Goal: Task Accomplishment & Management: Complete application form

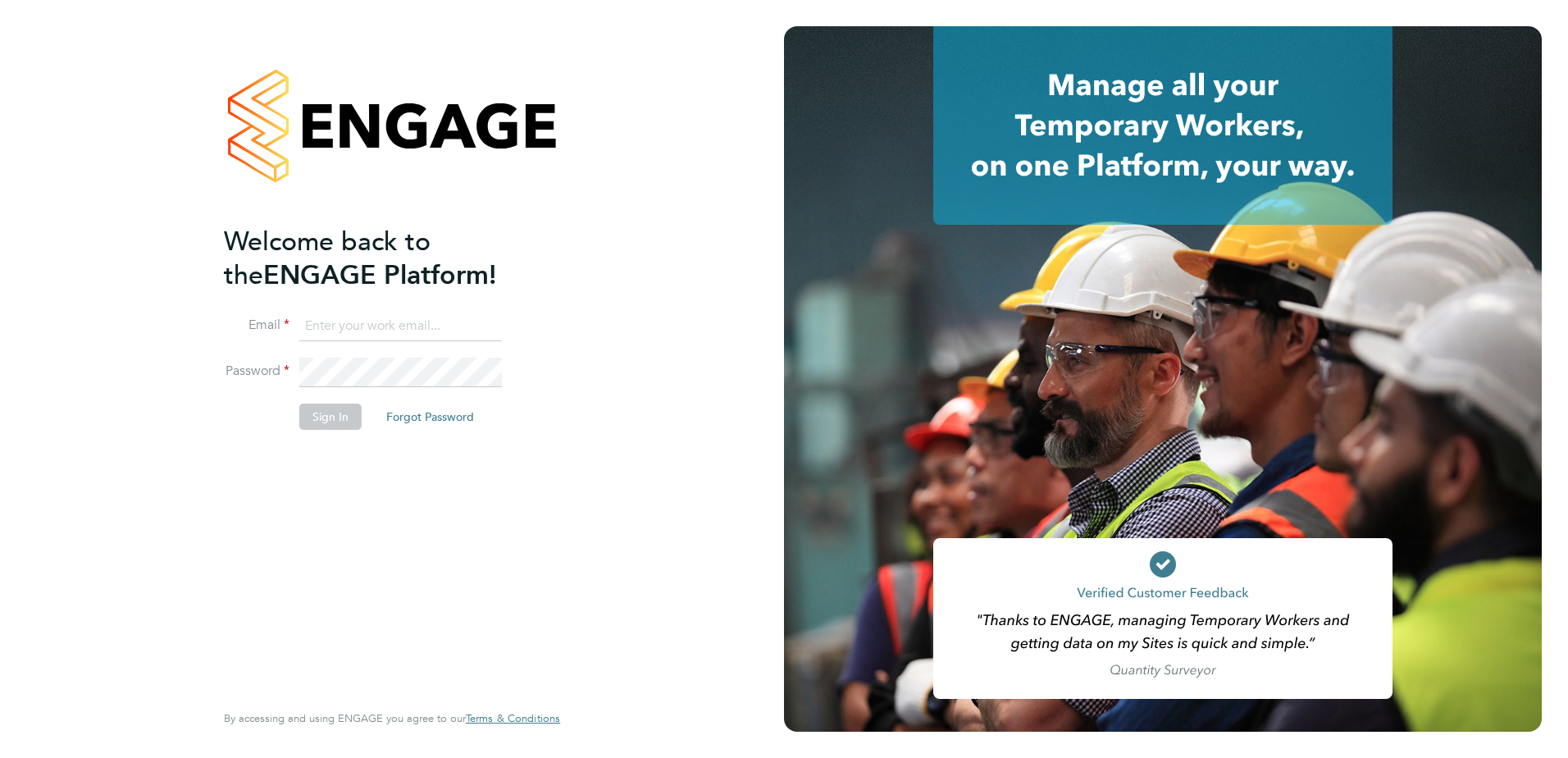
type input "accounts@conceptresources.co.uk"
click at [334, 419] on button "Sign In" at bounding box center [330, 417] width 63 height 26
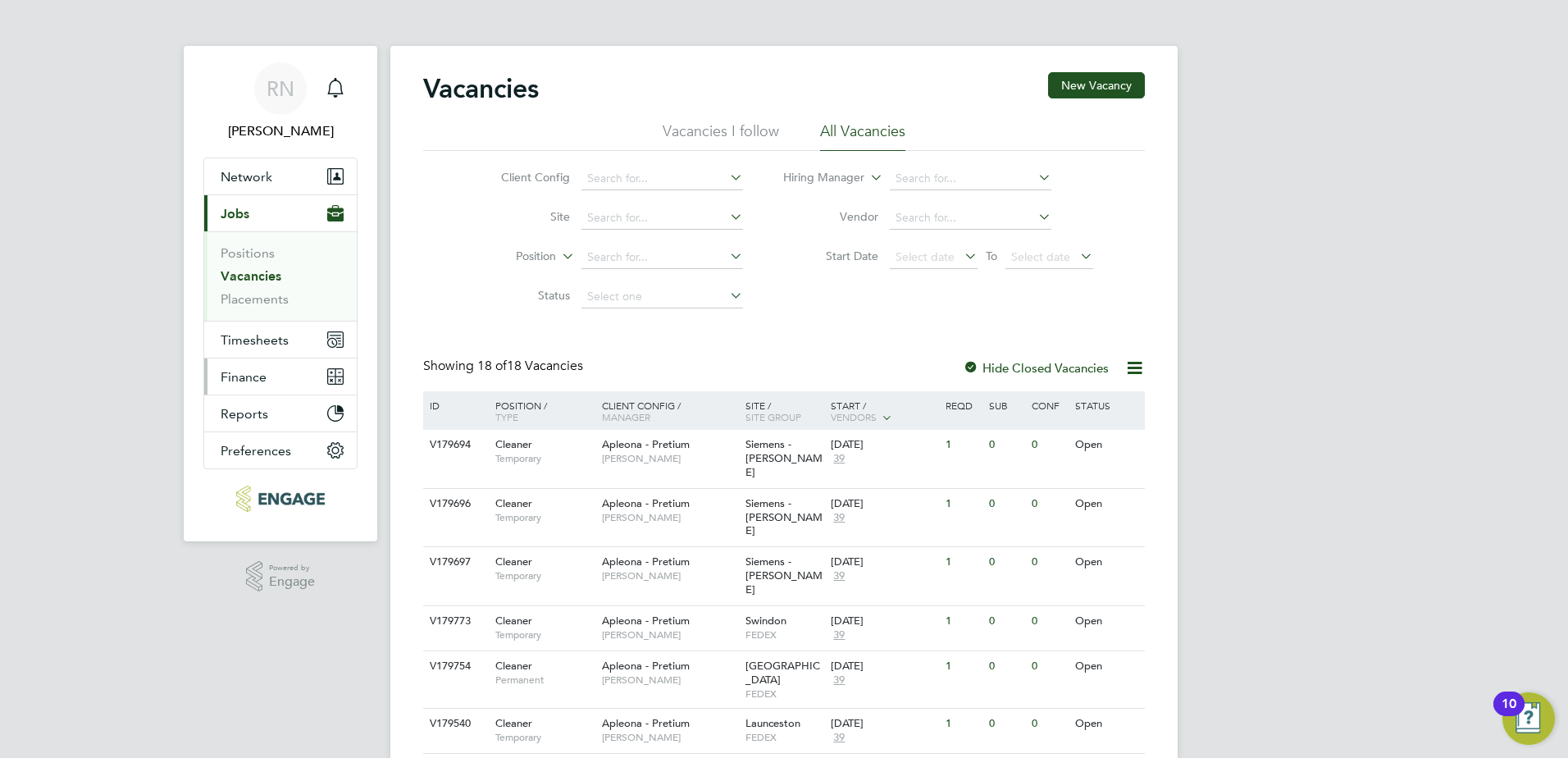
click at [240, 379] on span "Finance" at bounding box center [243, 377] width 46 height 16
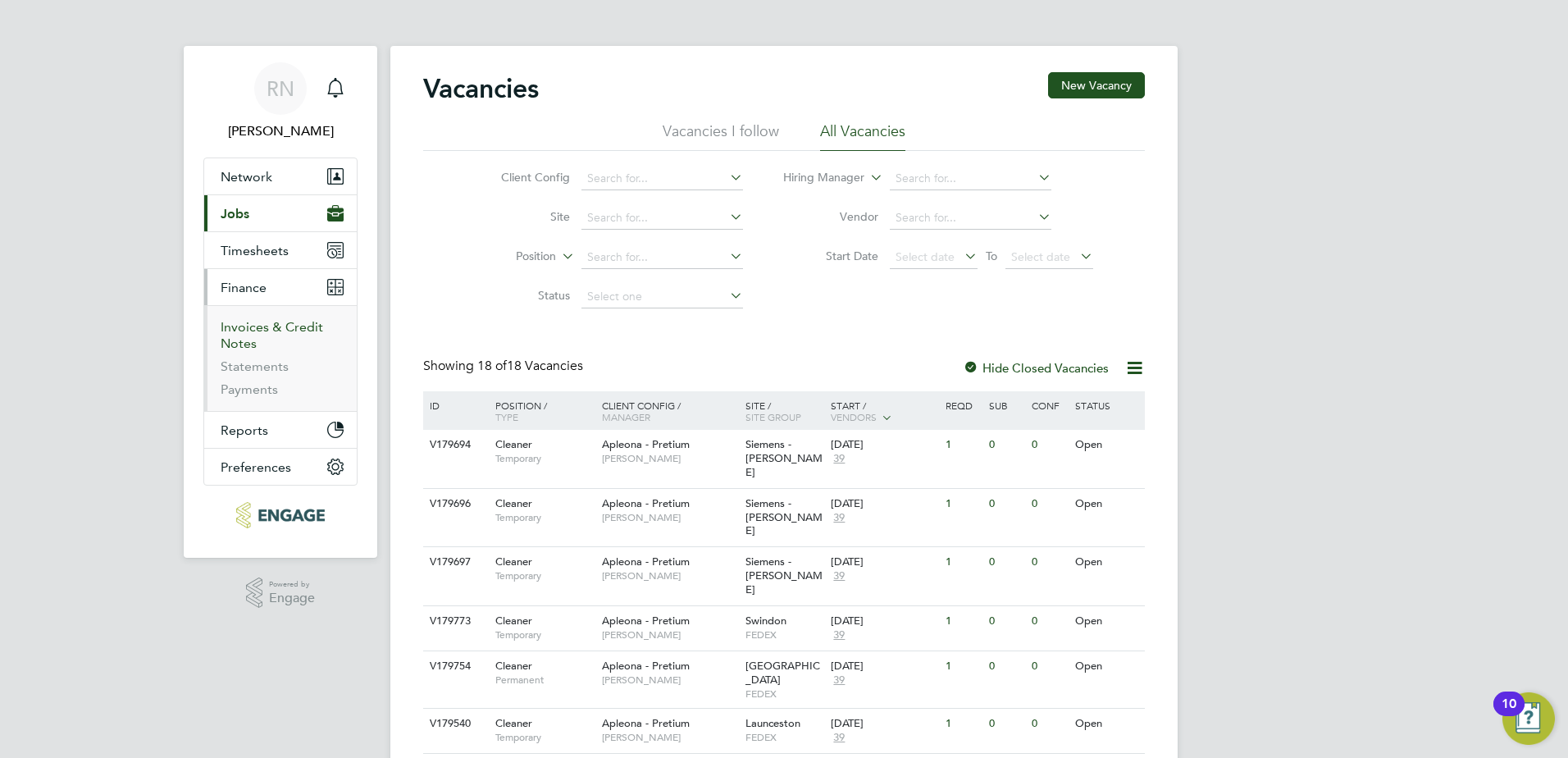
click at [249, 328] on link "Invoices & Credit Notes" at bounding box center [271, 335] width 102 height 32
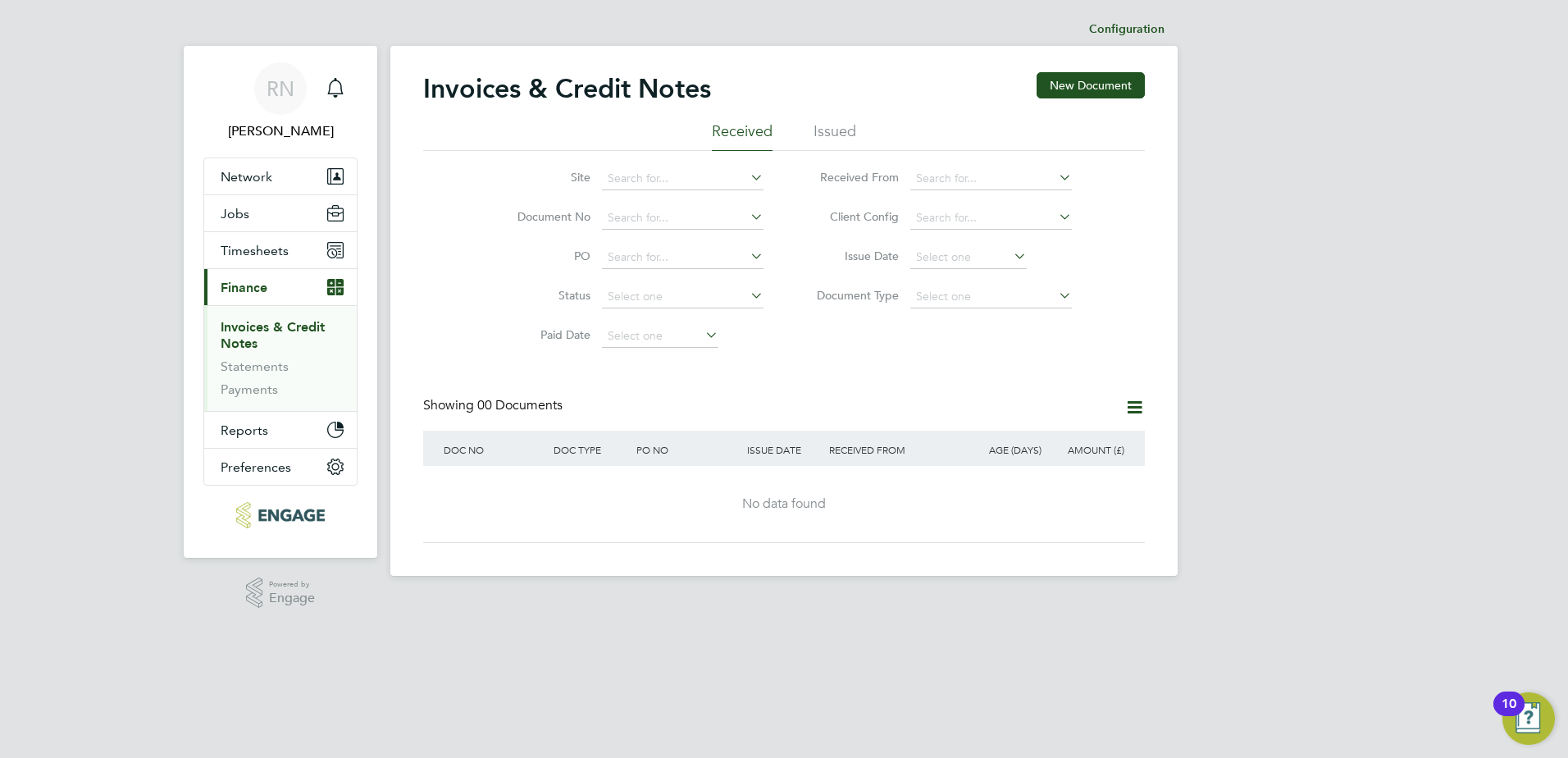
click at [842, 134] on li "Issued" at bounding box center [835, 137] width 42 height 30
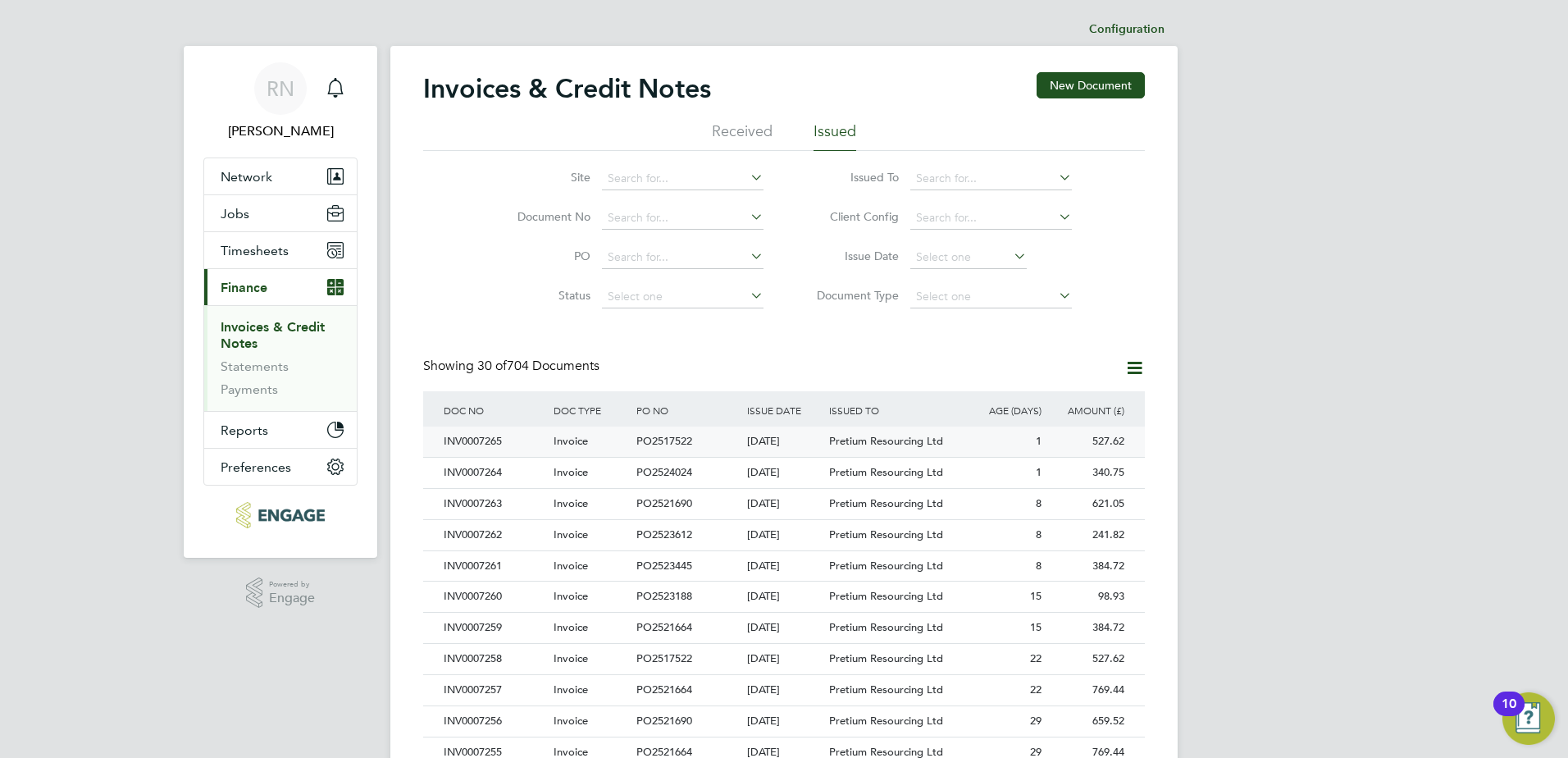
click at [463, 439] on div "INV0007265" at bounding box center [494, 442] width 110 height 30
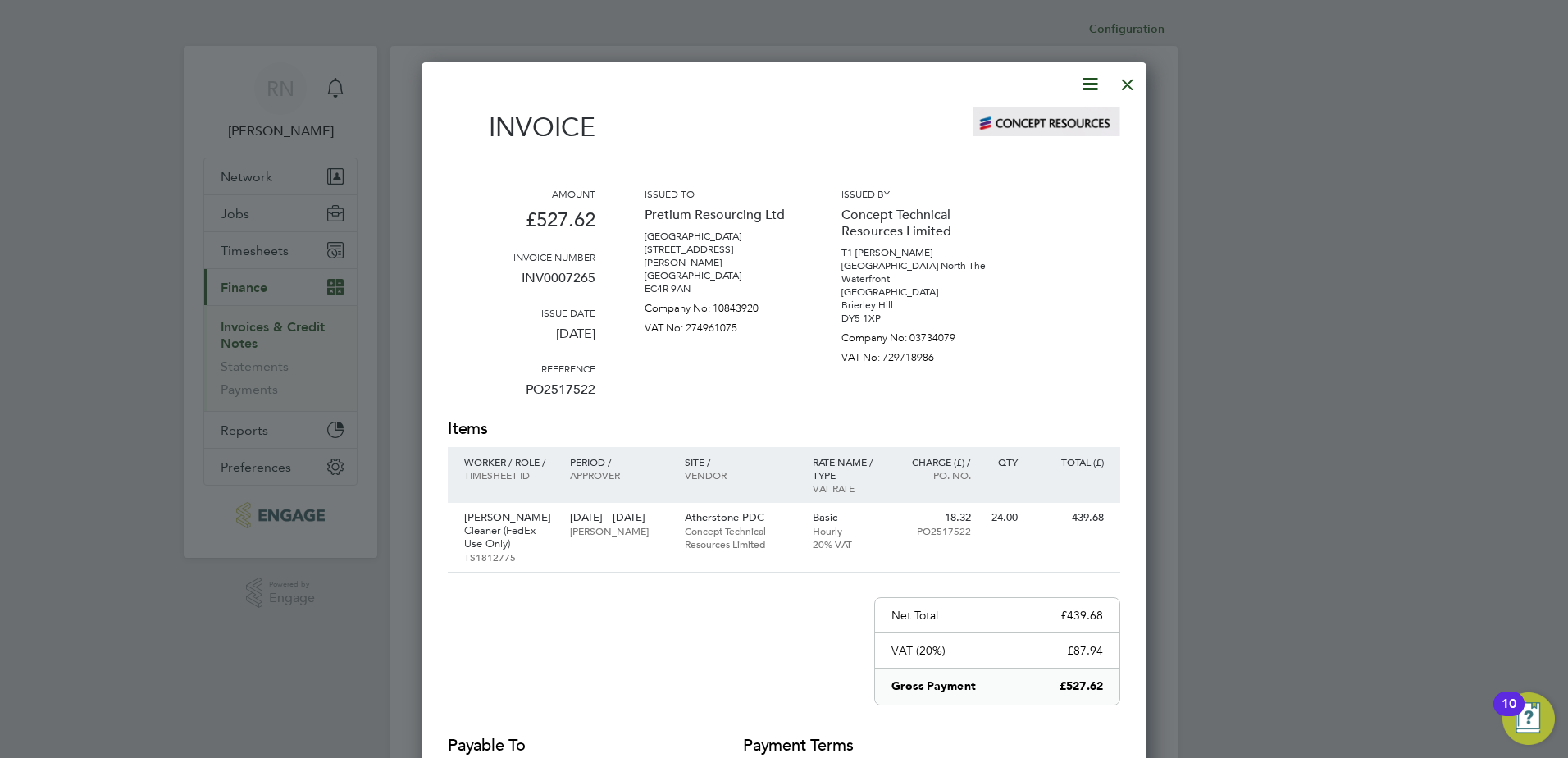
click at [1090, 84] on icon at bounding box center [1090, 84] width 20 height 20
click at [1058, 123] on li "Download Invoice" at bounding box center [1040, 123] width 113 height 23
click at [1127, 80] on div at bounding box center [1128, 80] width 30 height 30
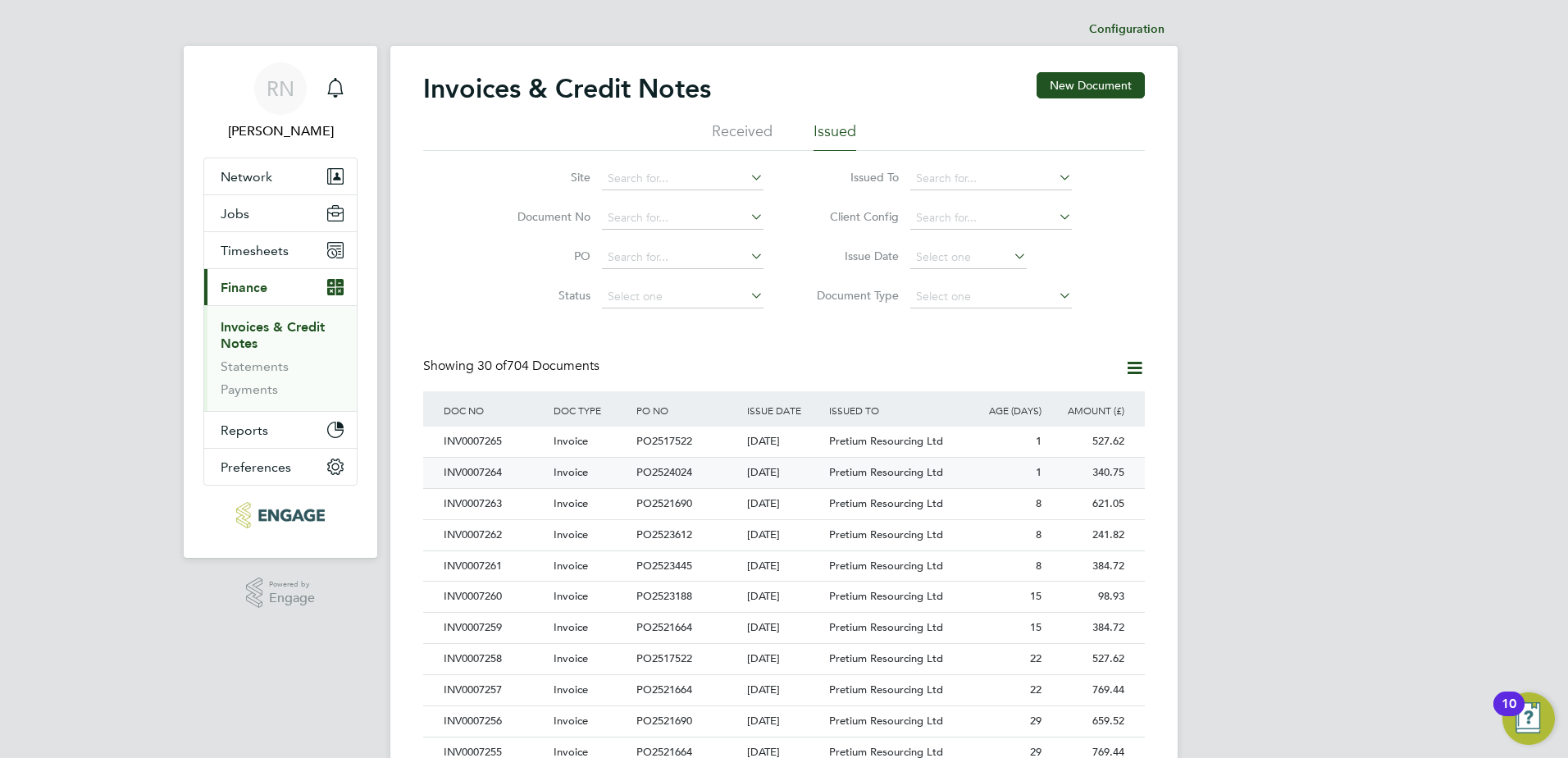
click at [496, 473] on div "INV0007264" at bounding box center [494, 473] width 110 height 30
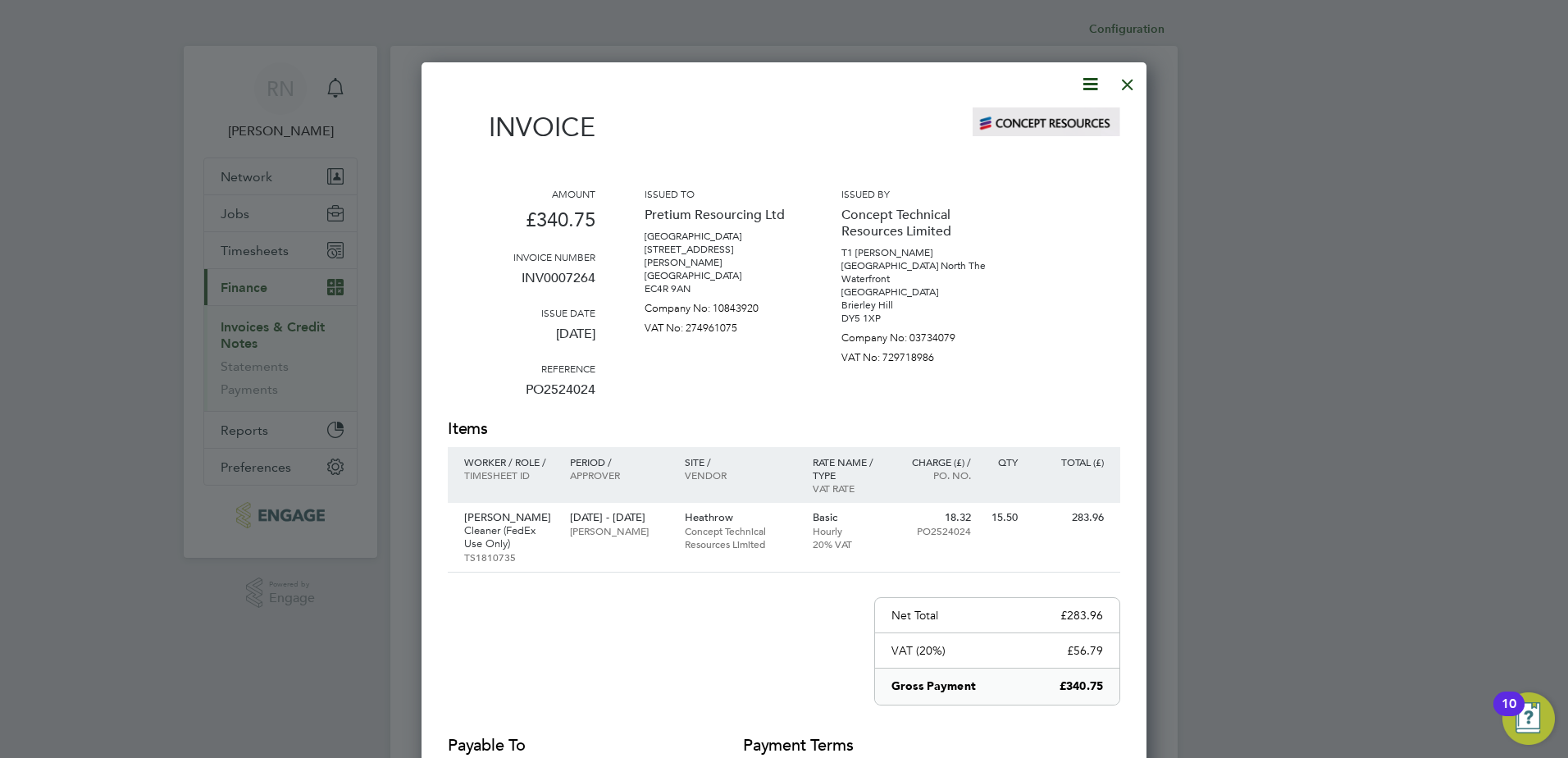
click at [1093, 78] on icon at bounding box center [1090, 84] width 20 height 20
click at [1017, 125] on li "Download Invoice" at bounding box center [1040, 123] width 113 height 23
click at [1129, 83] on div at bounding box center [1128, 80] width 30 height 30
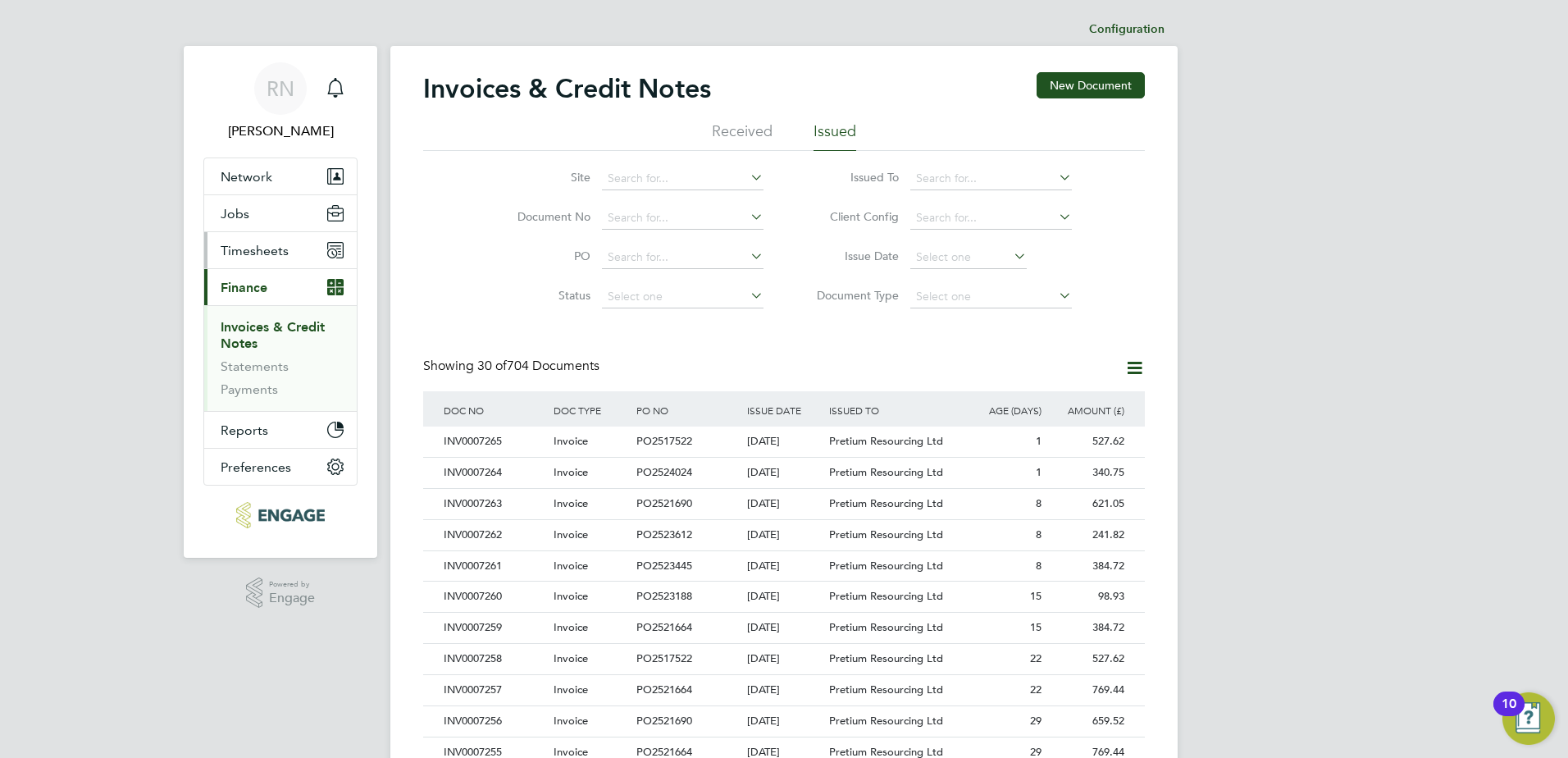
click at [270, 254] on span "Timesheets" at bounding box center [254, 251] width 68 height 16
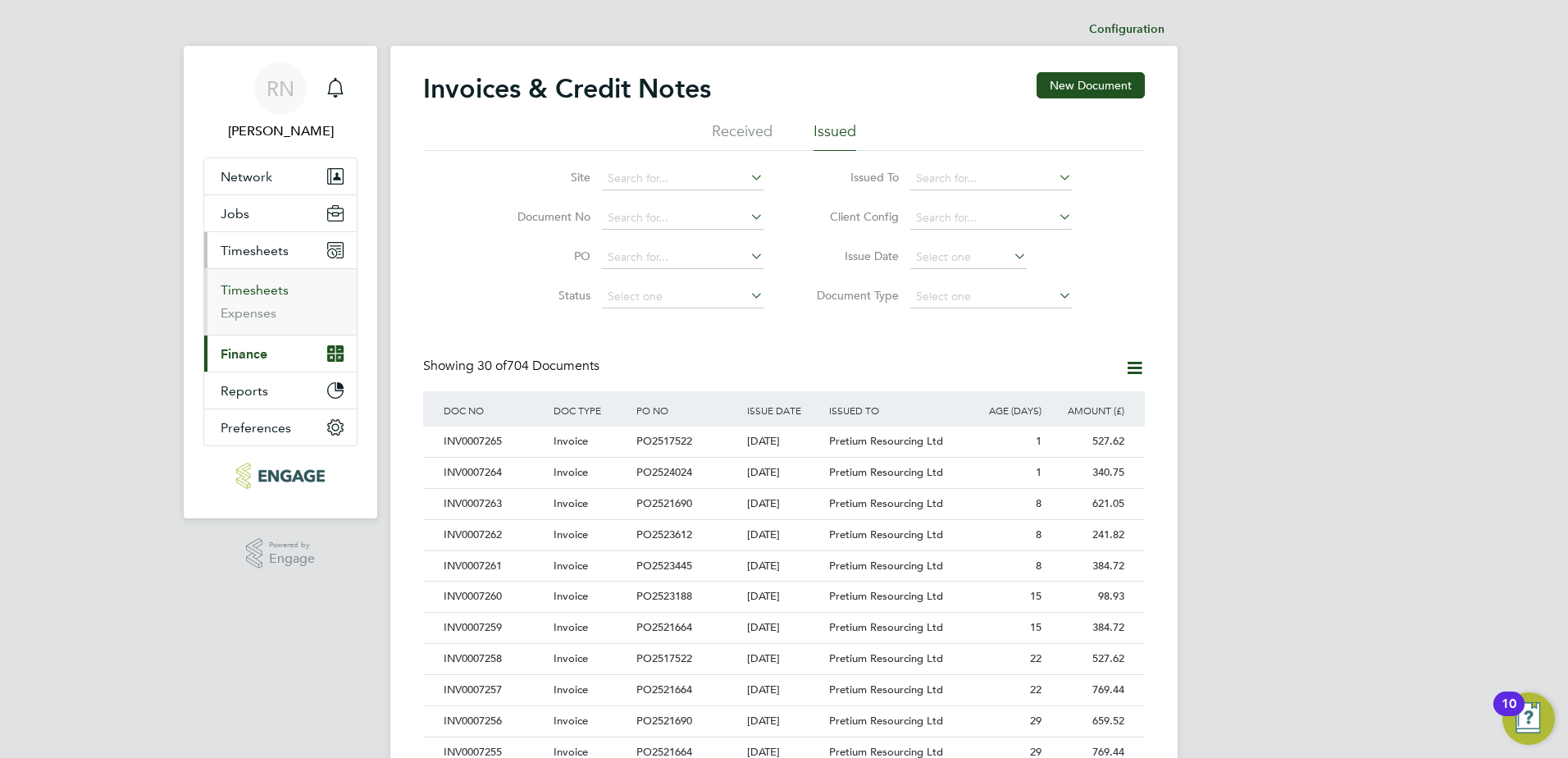
click at [248, 290] on link "Timesheets" at bounding box center [254, 290] width 68 height 16
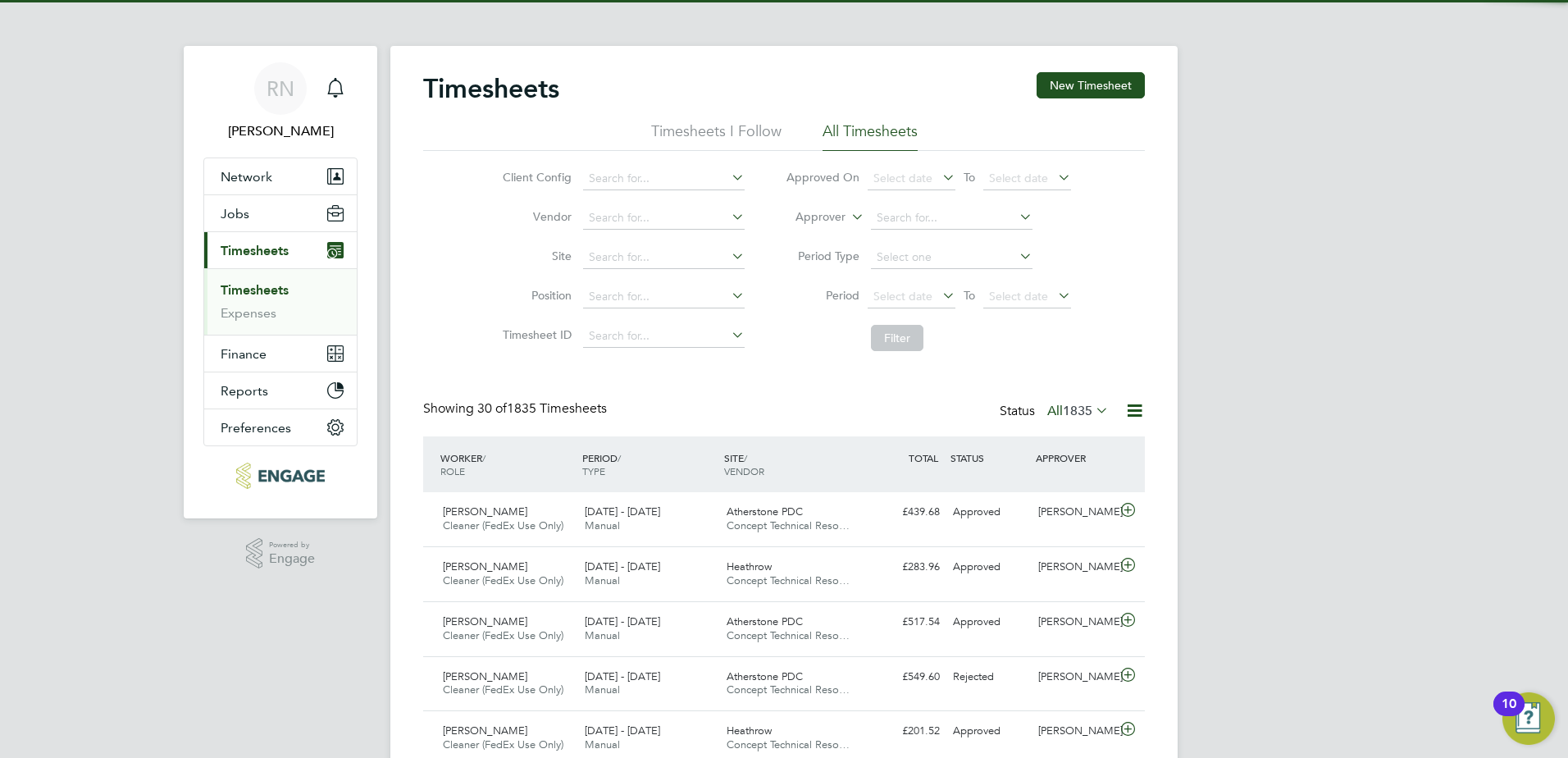
scroll to position [41, 143]
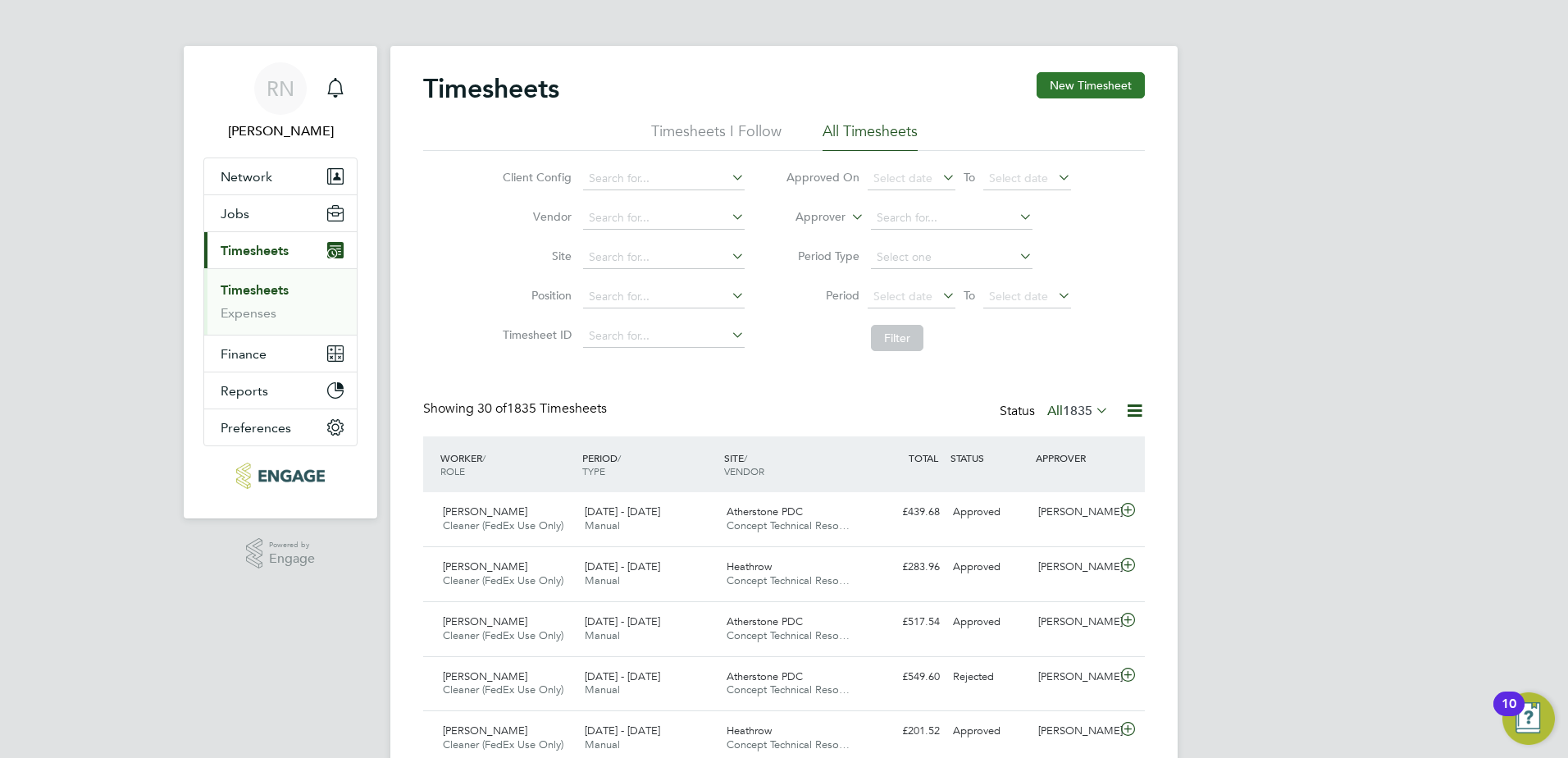
click at [1053, 92] on button "New Timesheet" at bounding box center [1091, 85] width 108 height 26
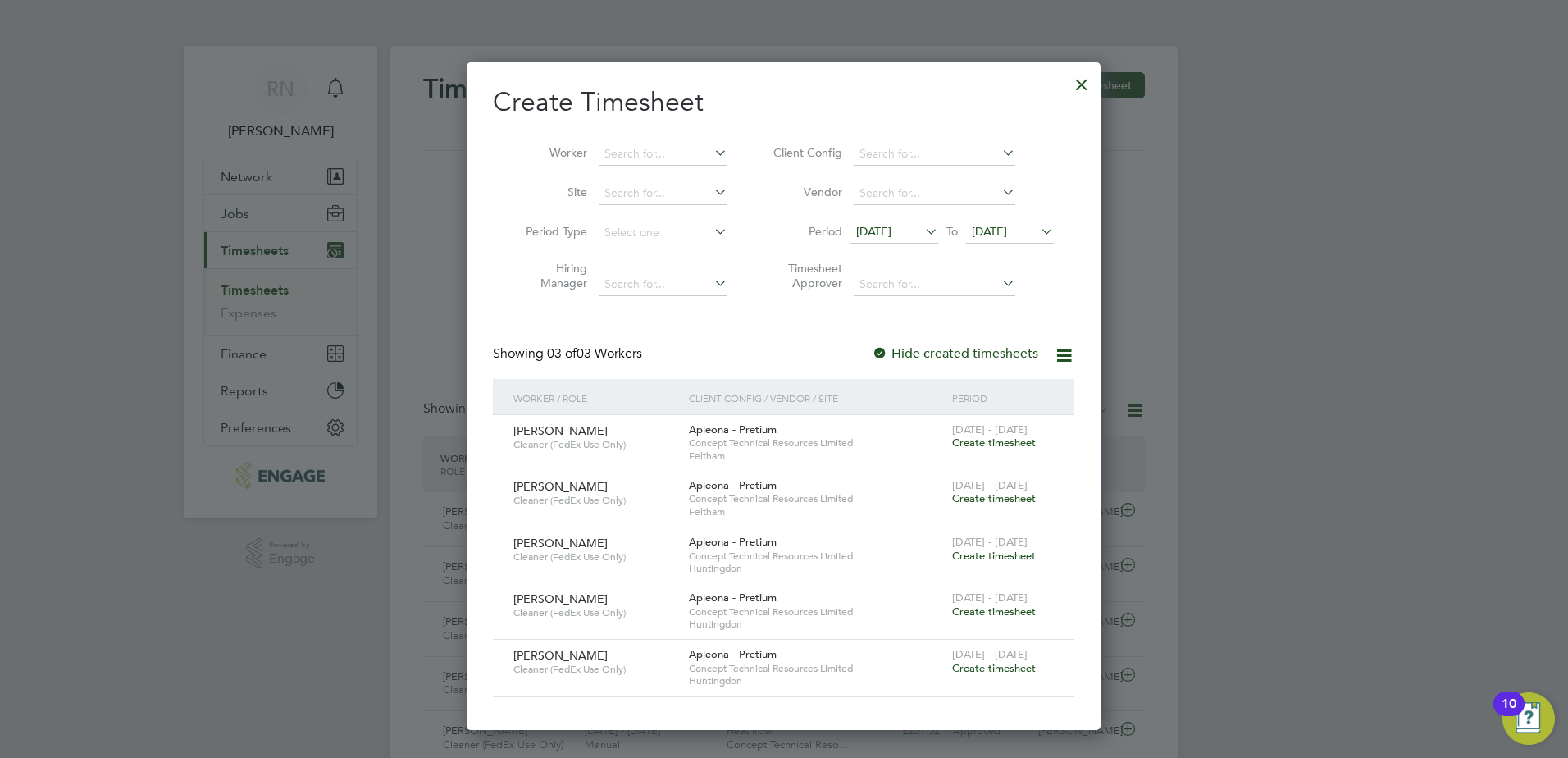
click at [989, 670] on span "Create timesheet" at bounding box center [994, 668] width 84 height 14
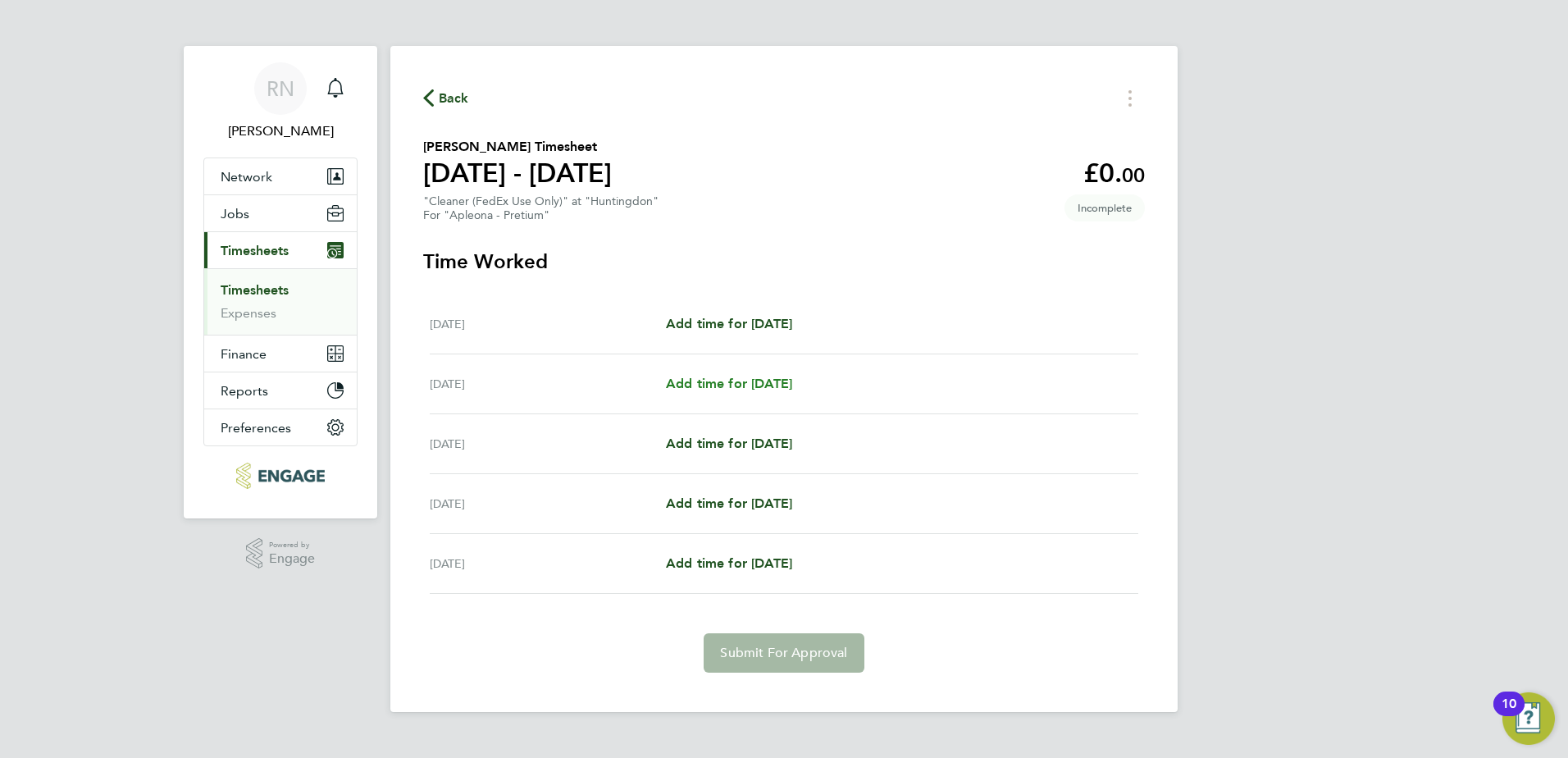
click at [766, 387] on span "Add time for [DATE]" at bounding box center [729, 383] width 126 height 16
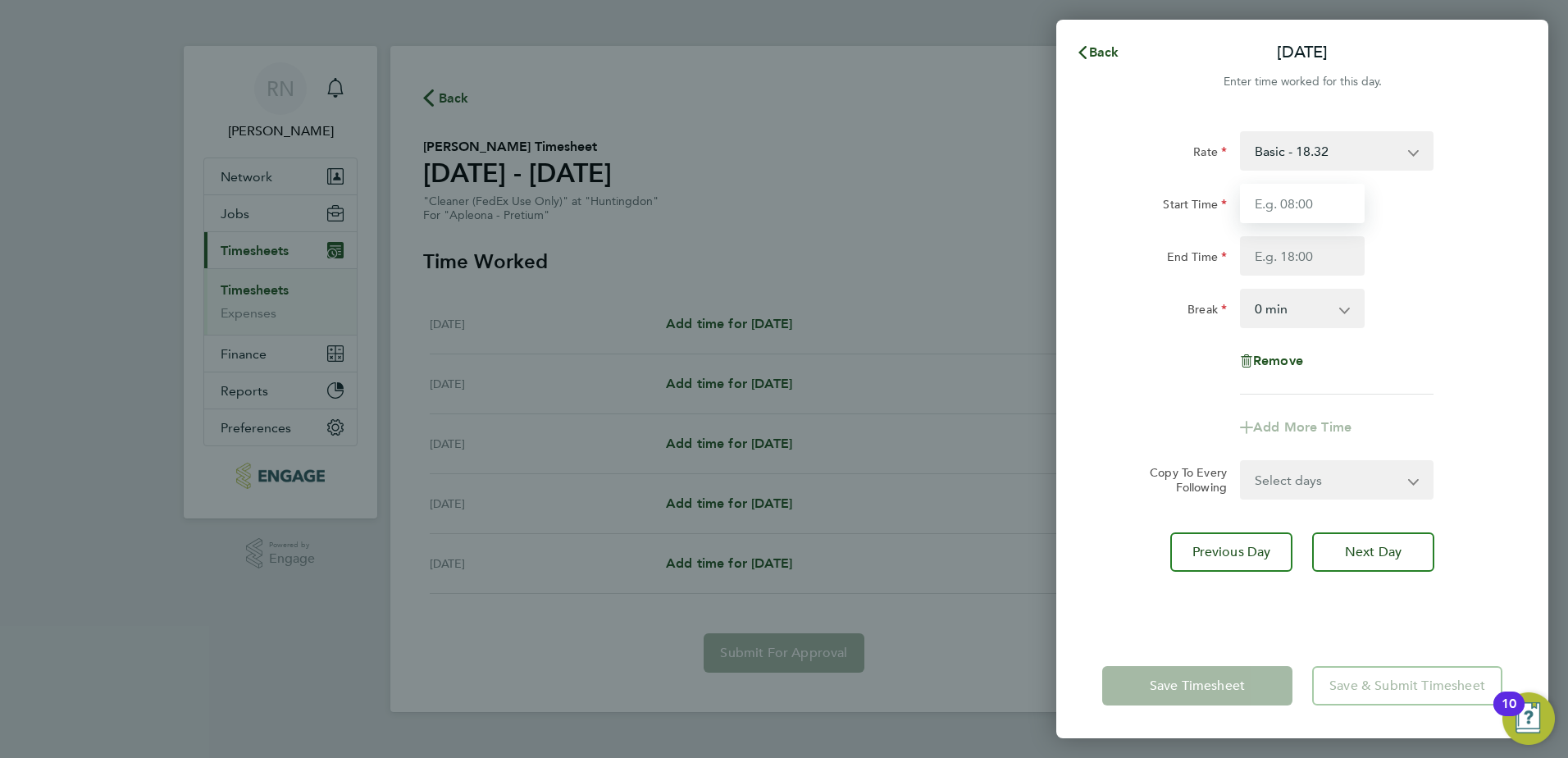
click at [1292, 217] on input "Start Time" at bounding box center [1303, 204] width 125 height 40
type input "09:00"
click at [1308, 253] on input "End Time" at bounding box center [1303, 256] width 125 height 40
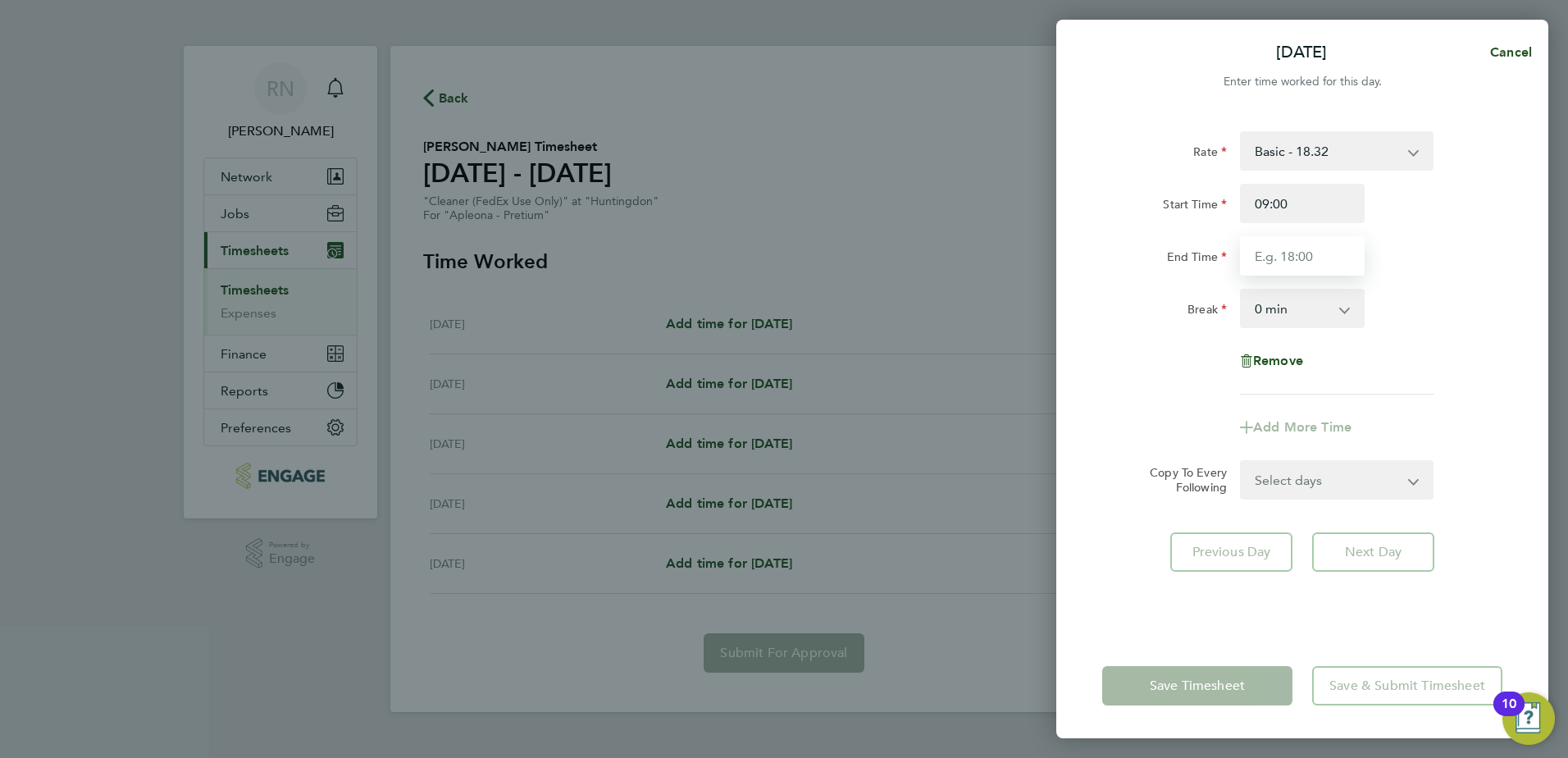
type input "13:00"
click at [927, 554] on div "[DATE] Cancel Enter time worked for this day. Rate Basic - 18.32 Start Time 09:…" at bounding box center [784, 379] width 1568 height 758
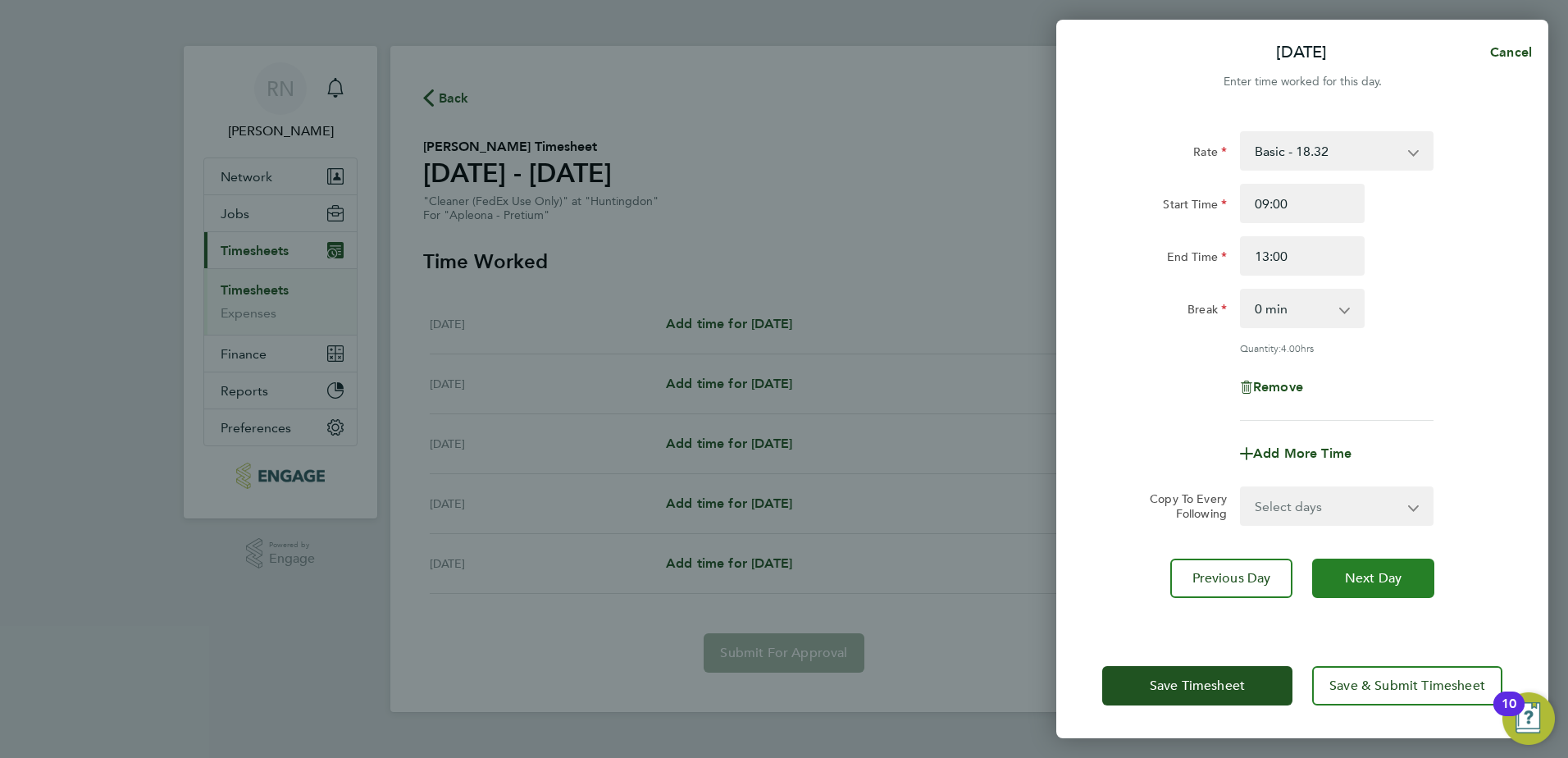
click at [1381, 577] on span "Next Day" at bounding box center [1373, 578] width 56 height 17
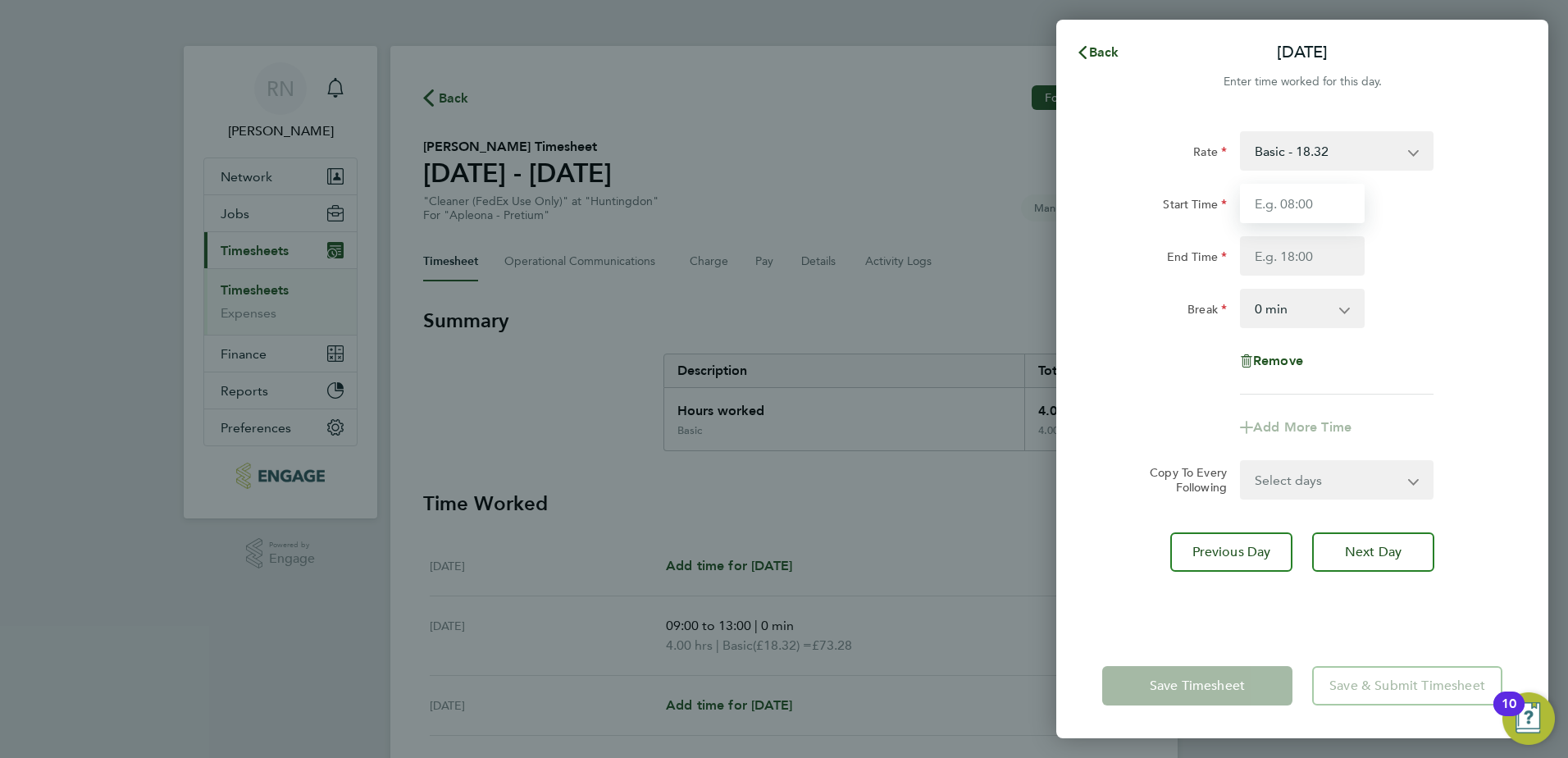
click at [1304, 216] on input "Start Time" at bounding box center [1303, 204] width 125 height 40
click at [1416, 554] on button "Next Day" at bounding box center [1373, 552] width 122 height 40
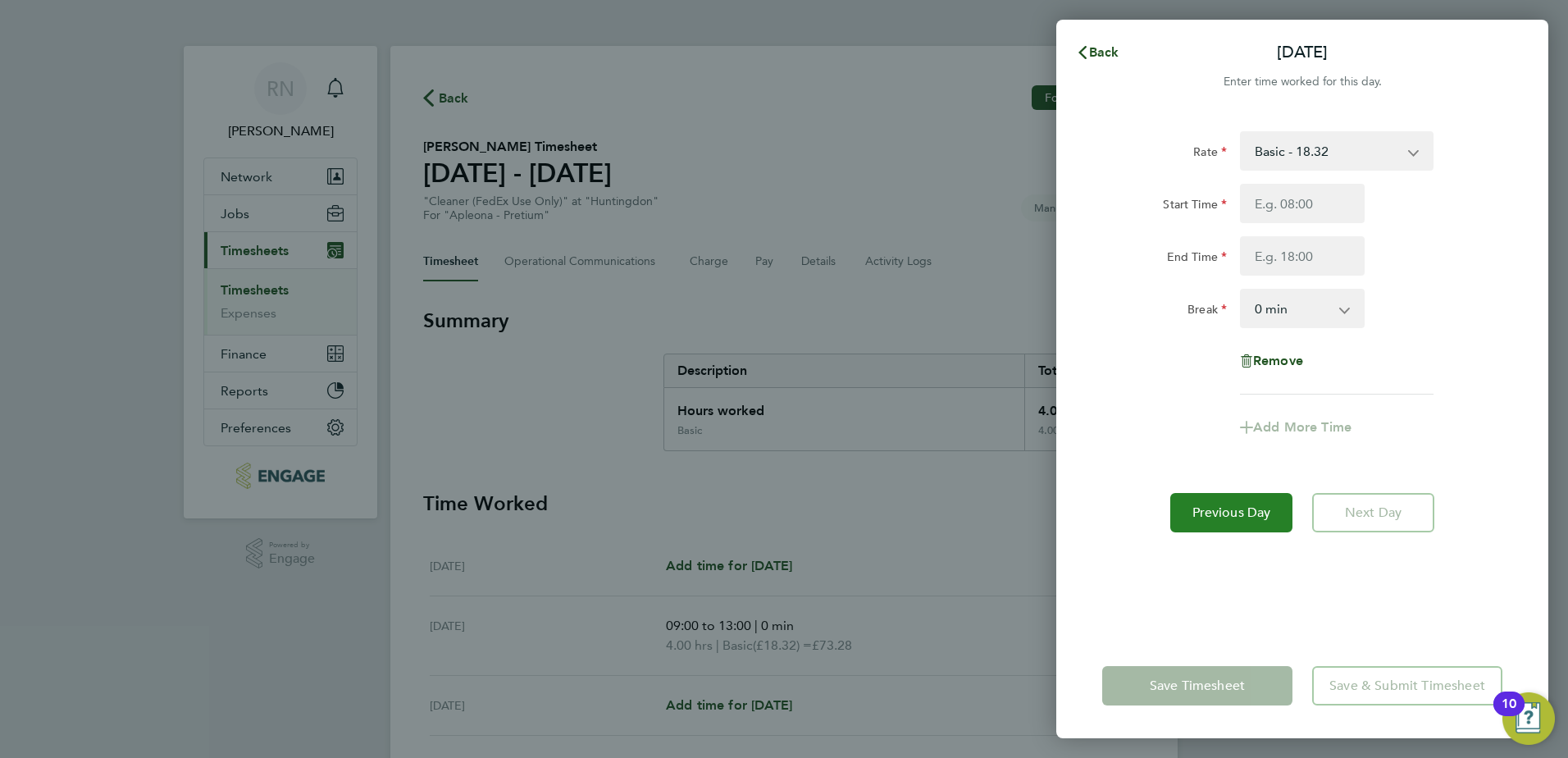
click at [1202, 516] on span "Previous Day" at bounding box center [1231, 513] width 78 height 17
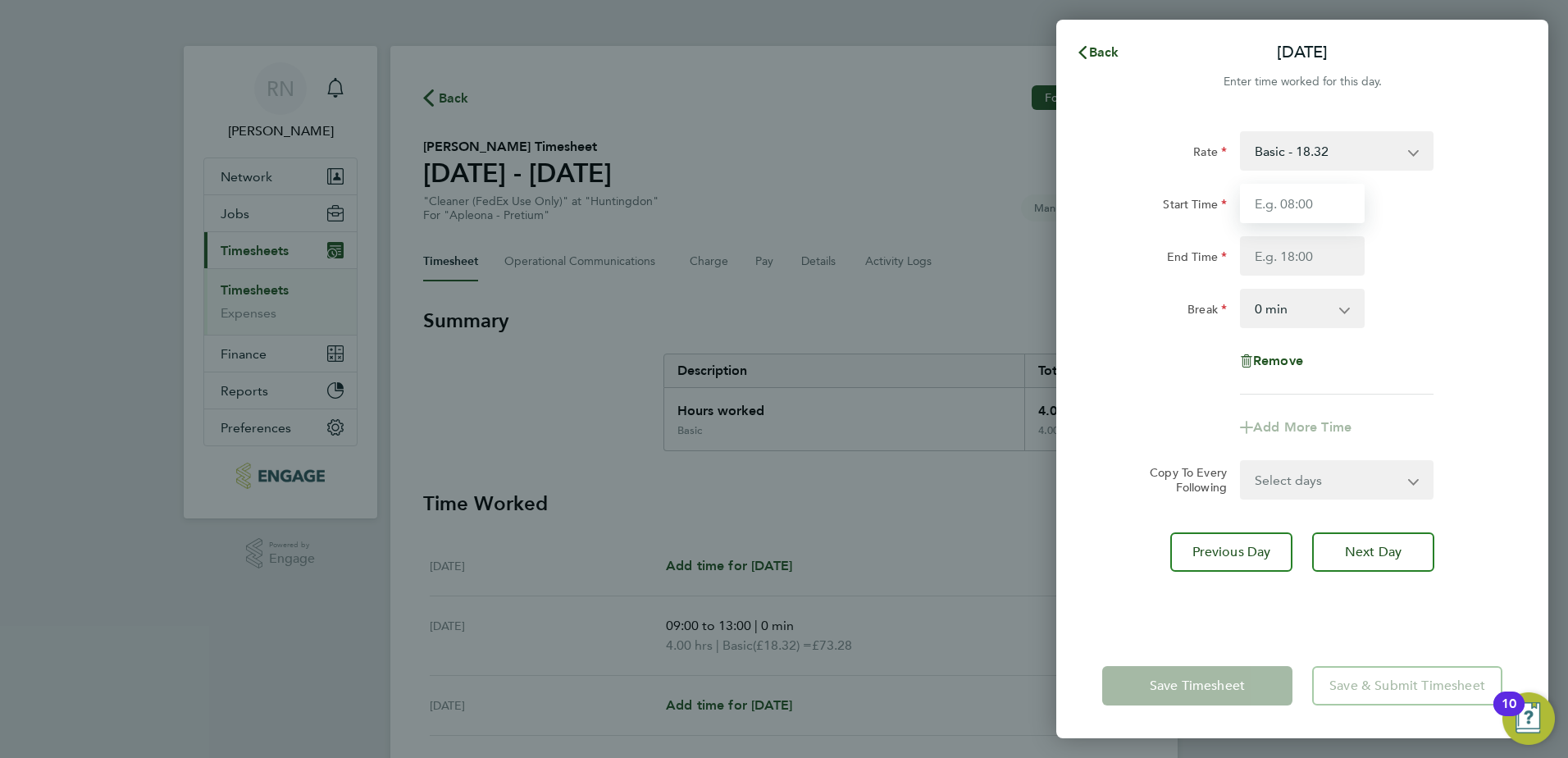
click at [1321, 199] on input "Start Time" at bounding box center [1303, 204] width 125 height 40
type input "09:30"
click at [1301, 263] on input "End Time" at bounding box center [1303, 256] width 125 height 40
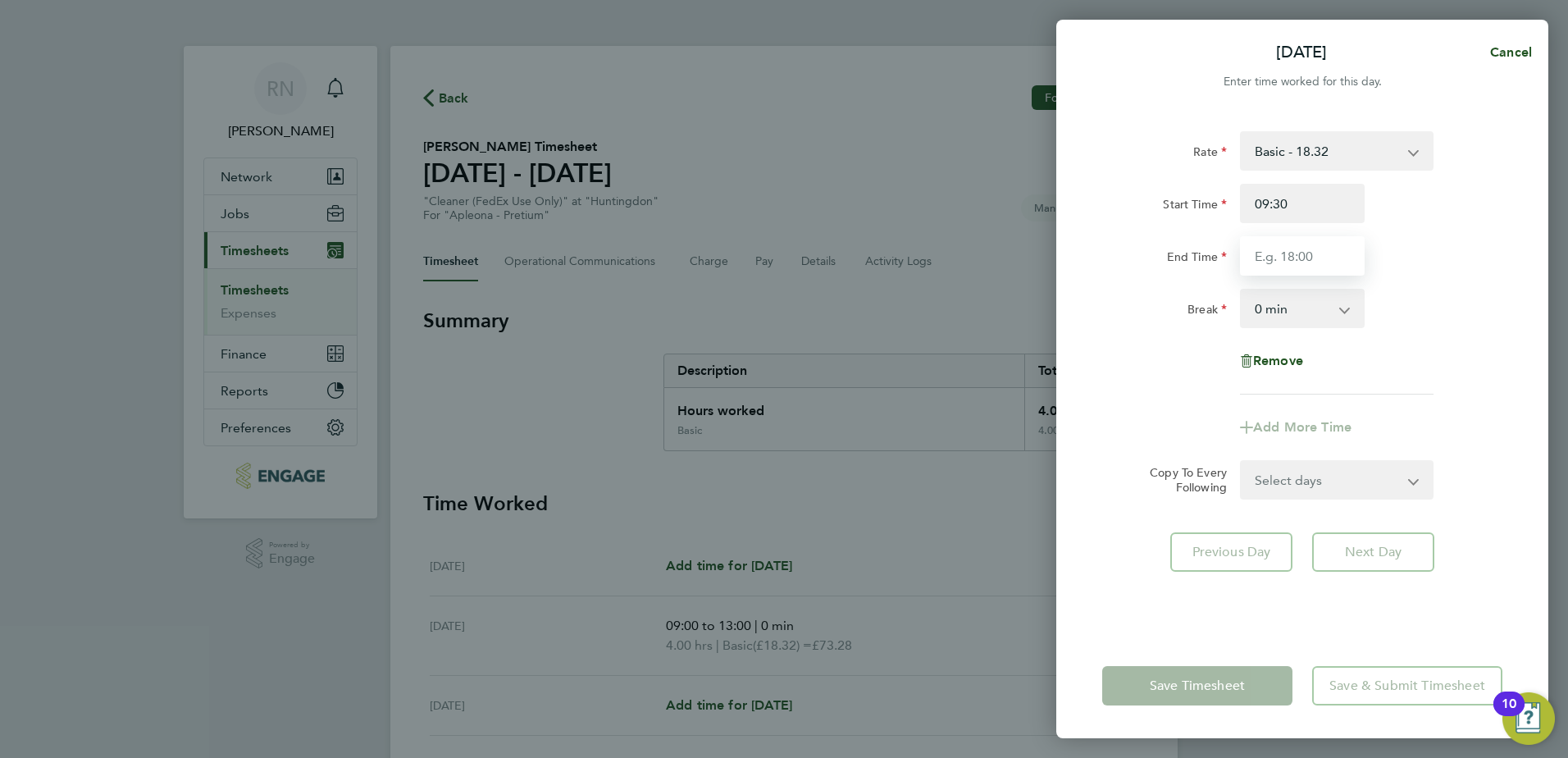
type input "13:00"
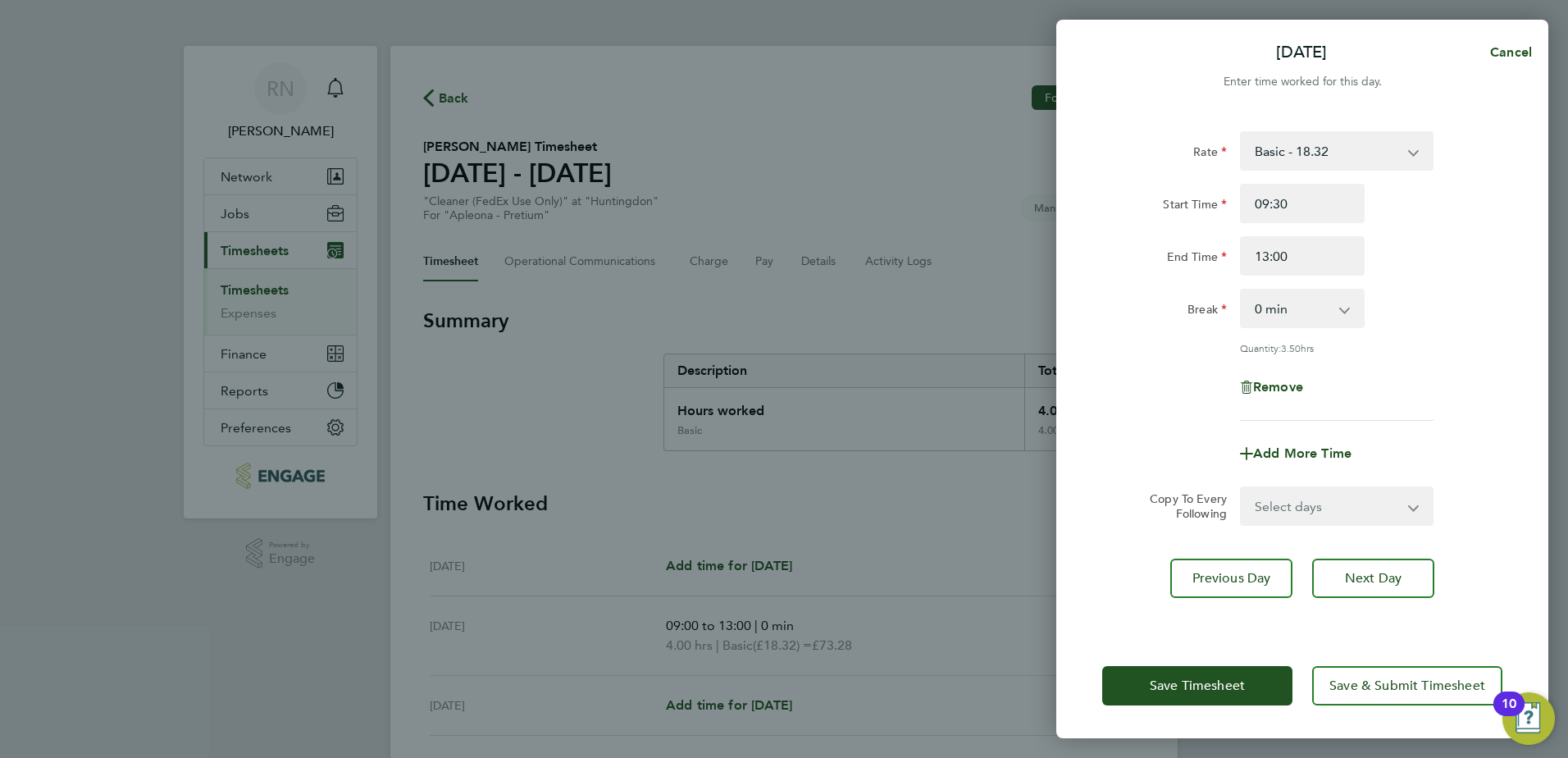
click at [1149, 399] on app-timesheet-line-form-group "Rate Basic - 18.32 Start Time 09:30 End Time 13:00 Break 0 min 15 min 30 min 45…" at bounding box center [1302, 302] width 400 height 342
click at [1367, 573] on span "Next Day" at bounding box center [1373, 578] width 56 height 17
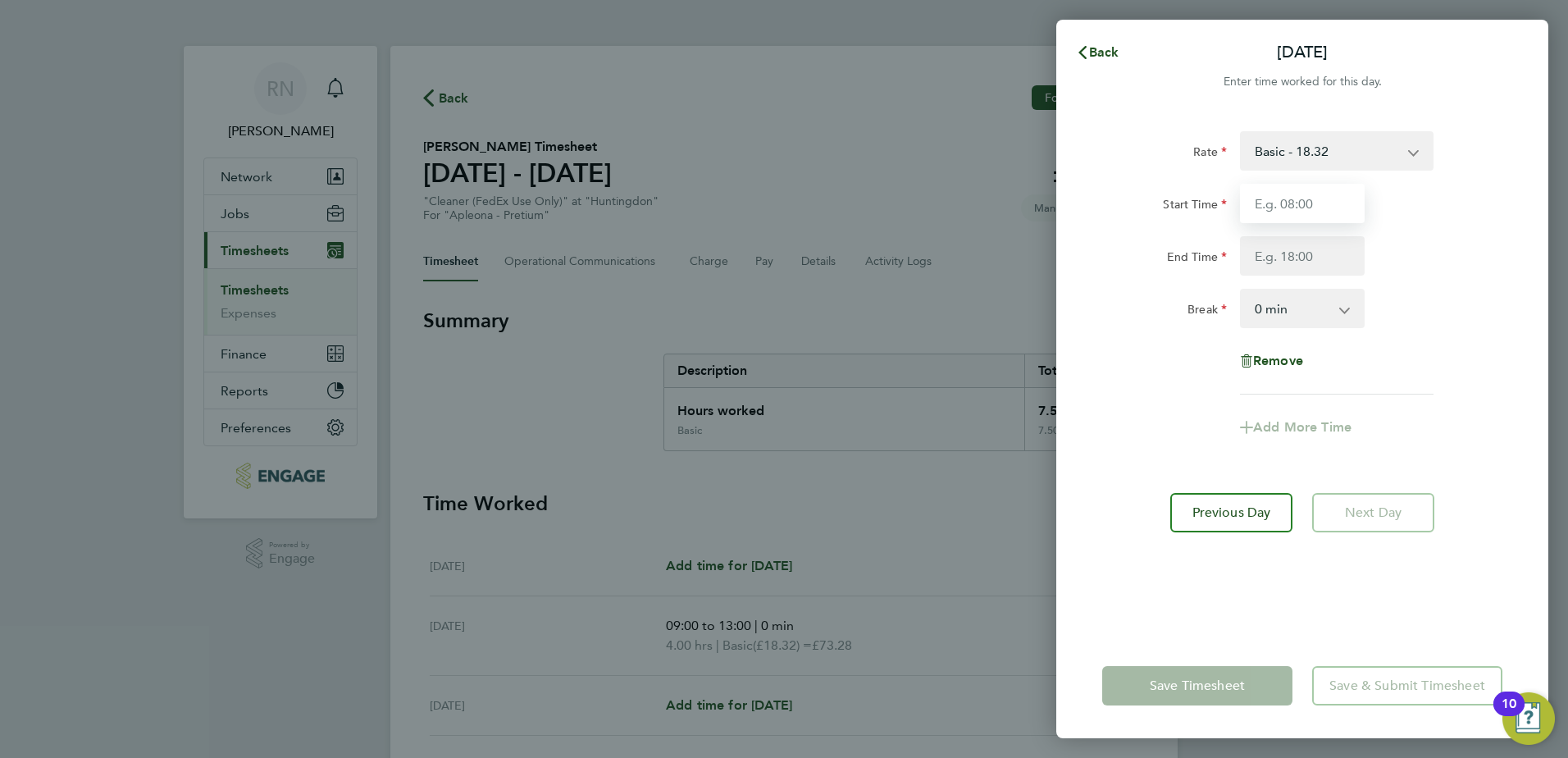
click at [1307, 209] on input "Start Time" at bounding box center [1303, 204] width 125 height 40
type input "09:30"
click at [1301, 253] on input "End Time" at bounding box center [1303, 256] width 125 height 40
type input "13:00"
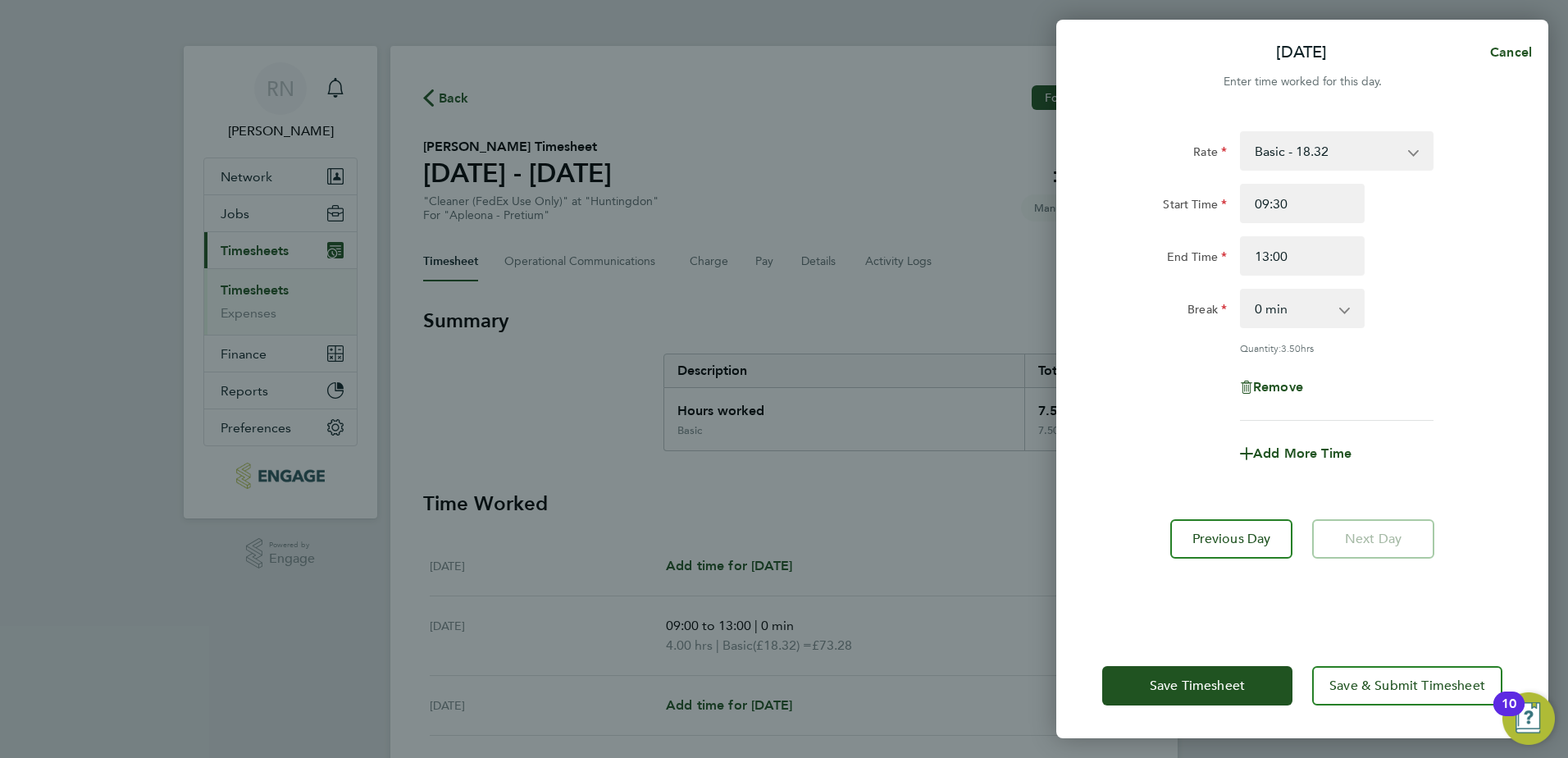
click at [1130, 454] on form "Rate Basic - 18.32 Start Time 09:30 End Time 13:00 Break 0 min 15 min 30 min 45…" at bounding box center [1302, 308] width 400 height 355
click at [1409, 688] on span "Save & Submit Timesheet" at bounding box center [1407, 686] width 156 height 17
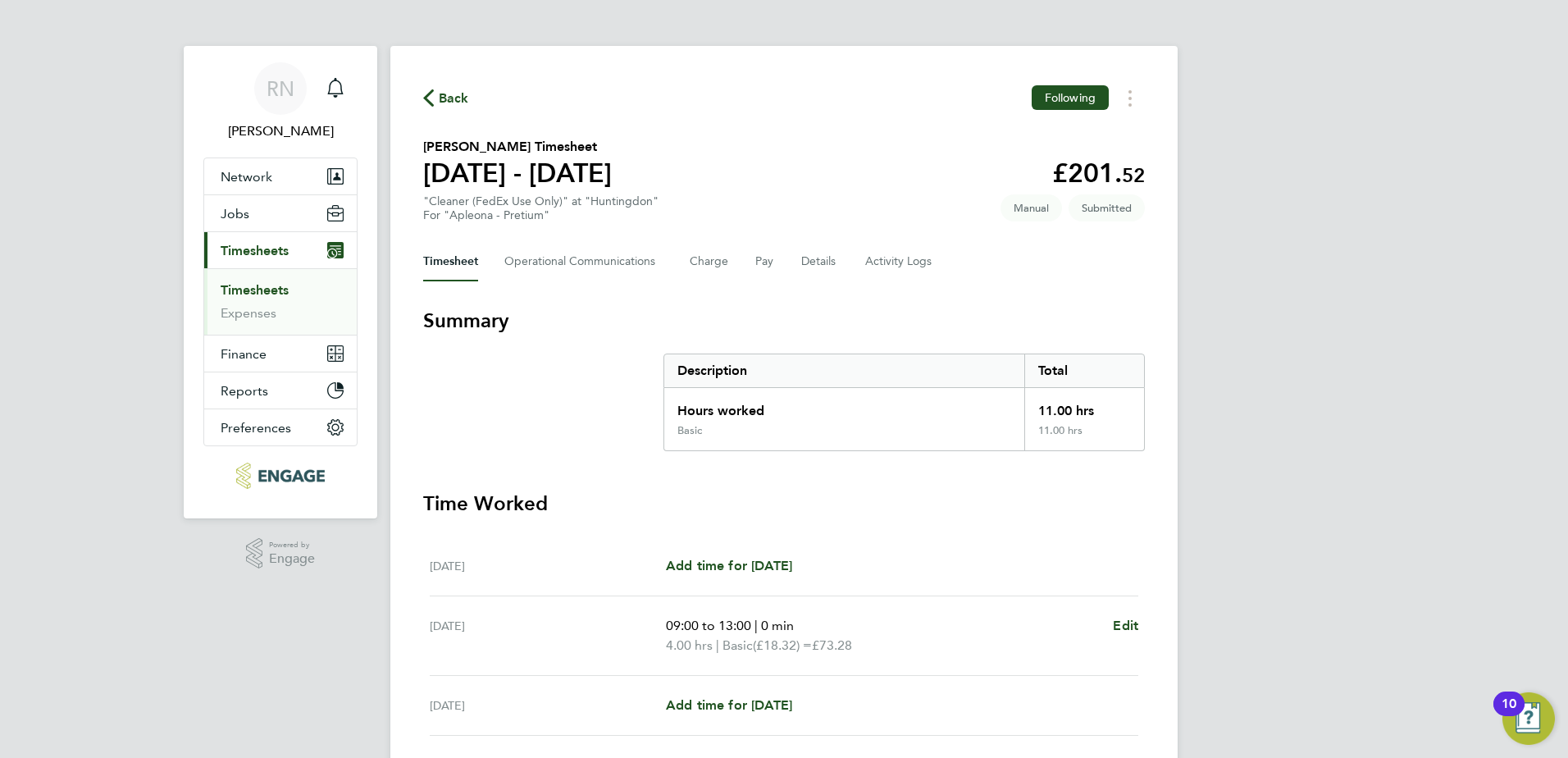
click at [372, 28] on div "RN [PERSON_NAME] Notifications Applications: Network Team Members Businesses Si…" at bounding box center [784, 520] width 1568 height 1040
